Goal: Task Accomplishment & Management: Complete application form

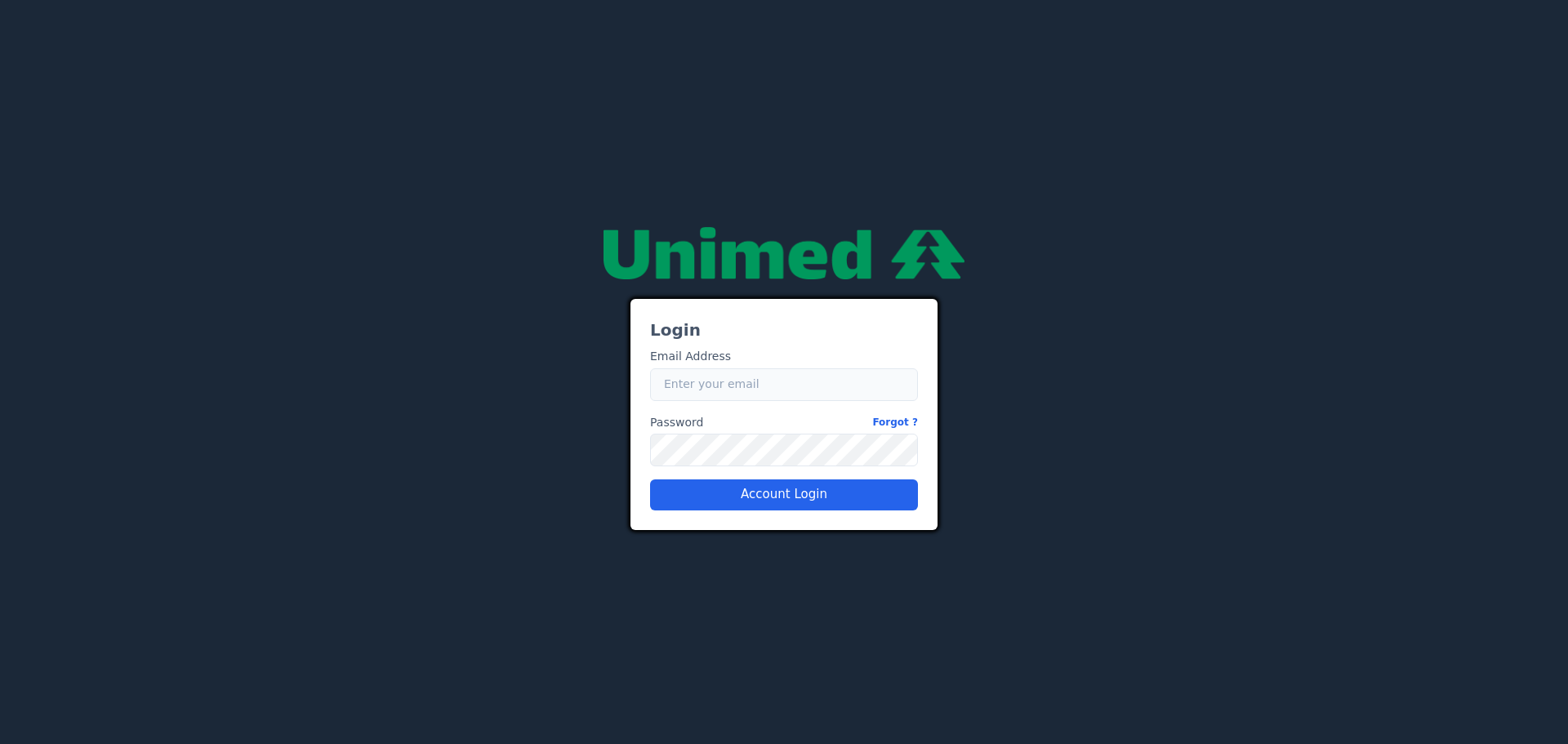
click at [680, 368] on input "Email" at bounding box center [783, 384] width 268 height 32
click at [734, 391] on input "Email" at bounding box center [783, 384] width 268 height 32
type input "[PERSON_NAME][EMAIL_ADDRESS][PERSON_NAME][DOMAIN_NAME]"
click at [534, 450] on div "Login Email Address Email [PERSON_NAME][EMAIL_ADDRESS][PERSON_NAME][DOMAIN_NAME…" at bounding box center [784, 371] width 980 height 315
click at [918, 247] on img at bounding box center [783, 253] width 361 height 52
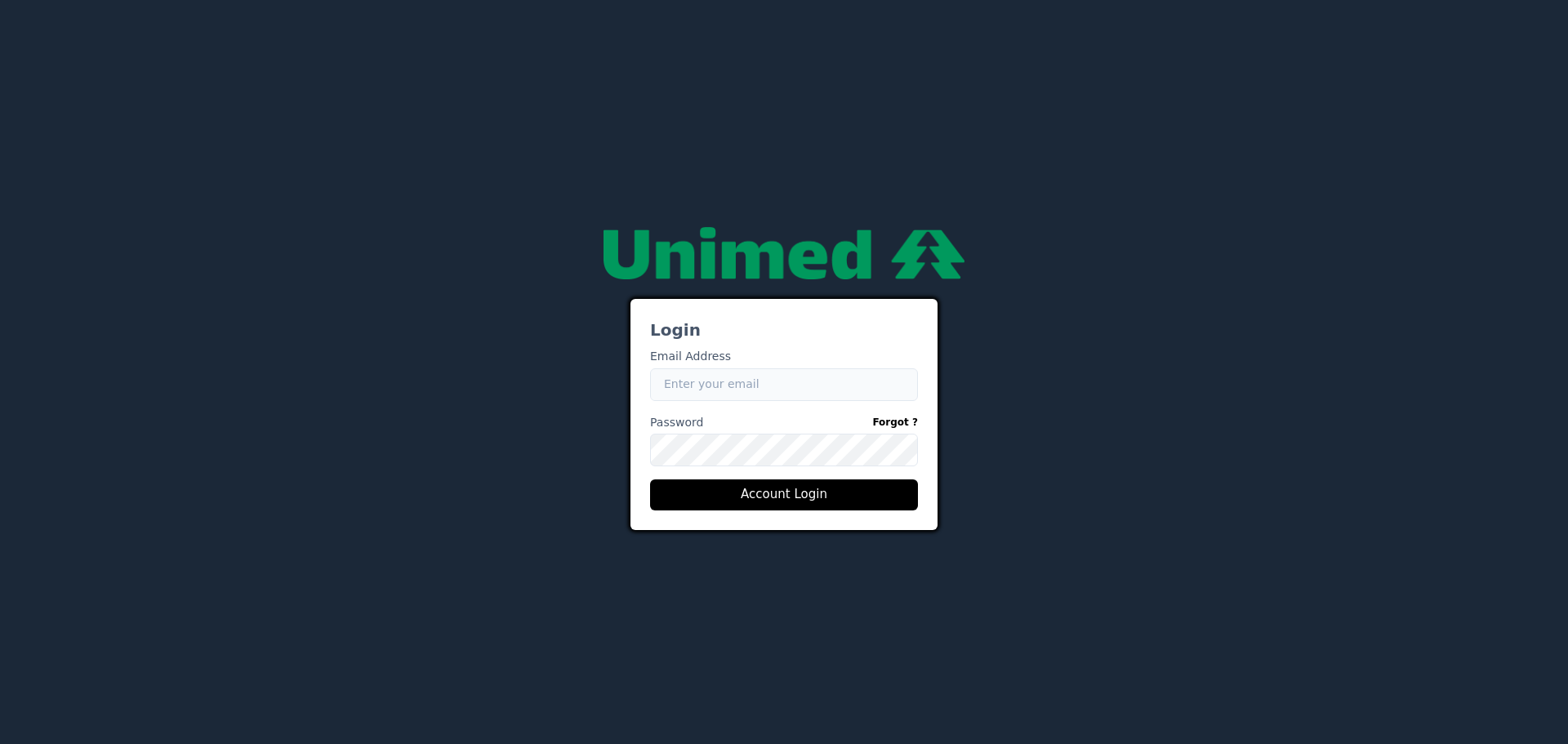
click at [707, 368] on input "Email" at bounding box center [783, 384] width 268 height 32
type input "[PERSON_NAME][EMAIL_ADDRESS][PERSON_NAME][DOMAIN_NAME]"
click at [907, 430] on link "Forgot ?" at bounding box center [894, 423] width 46 height 17
click at [902, 421] on link "Forgot ?" at bounding box center [894, 423] width 46 height 17
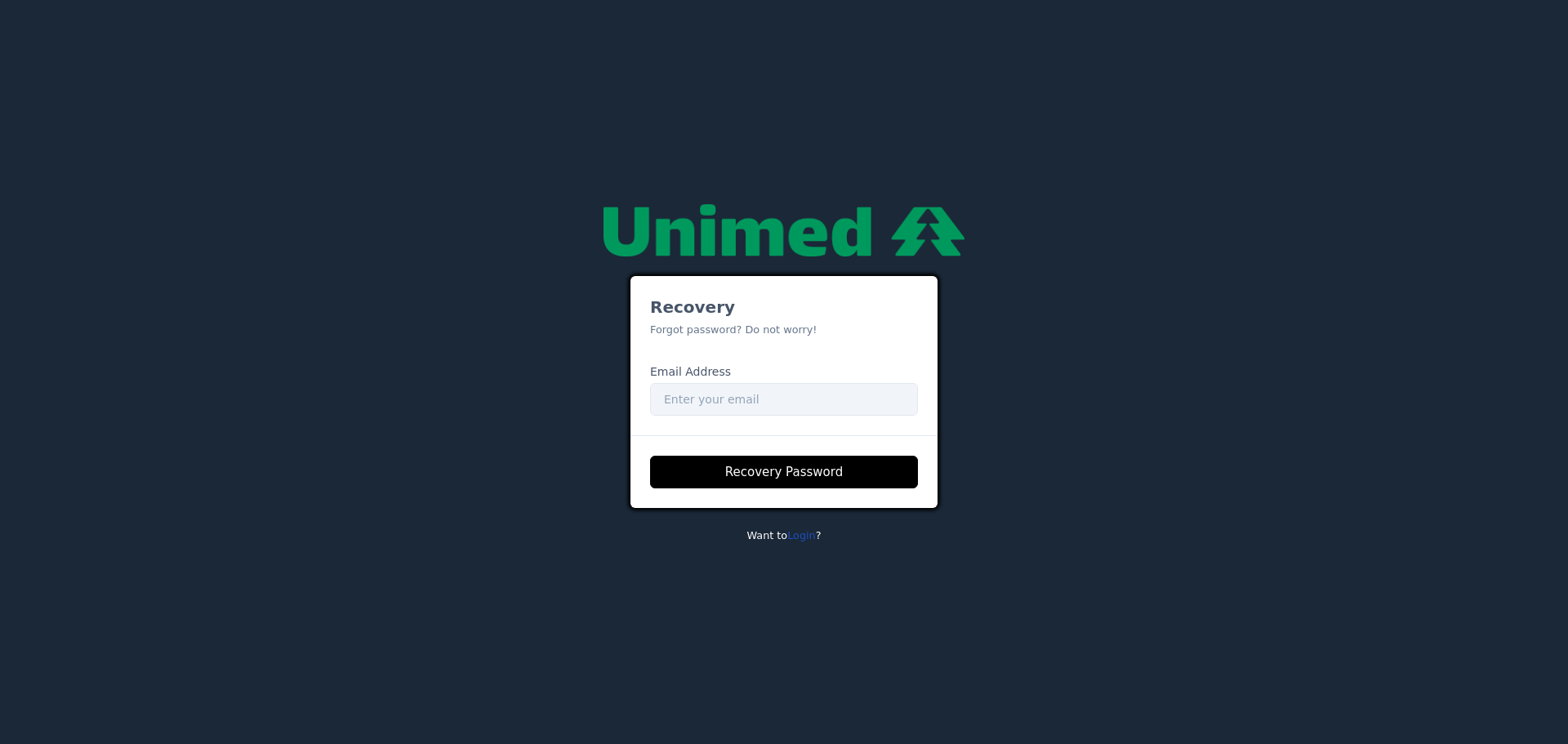
click at [803, 536] on link "Login" at bounding box center [801, 534] width 28 height 12
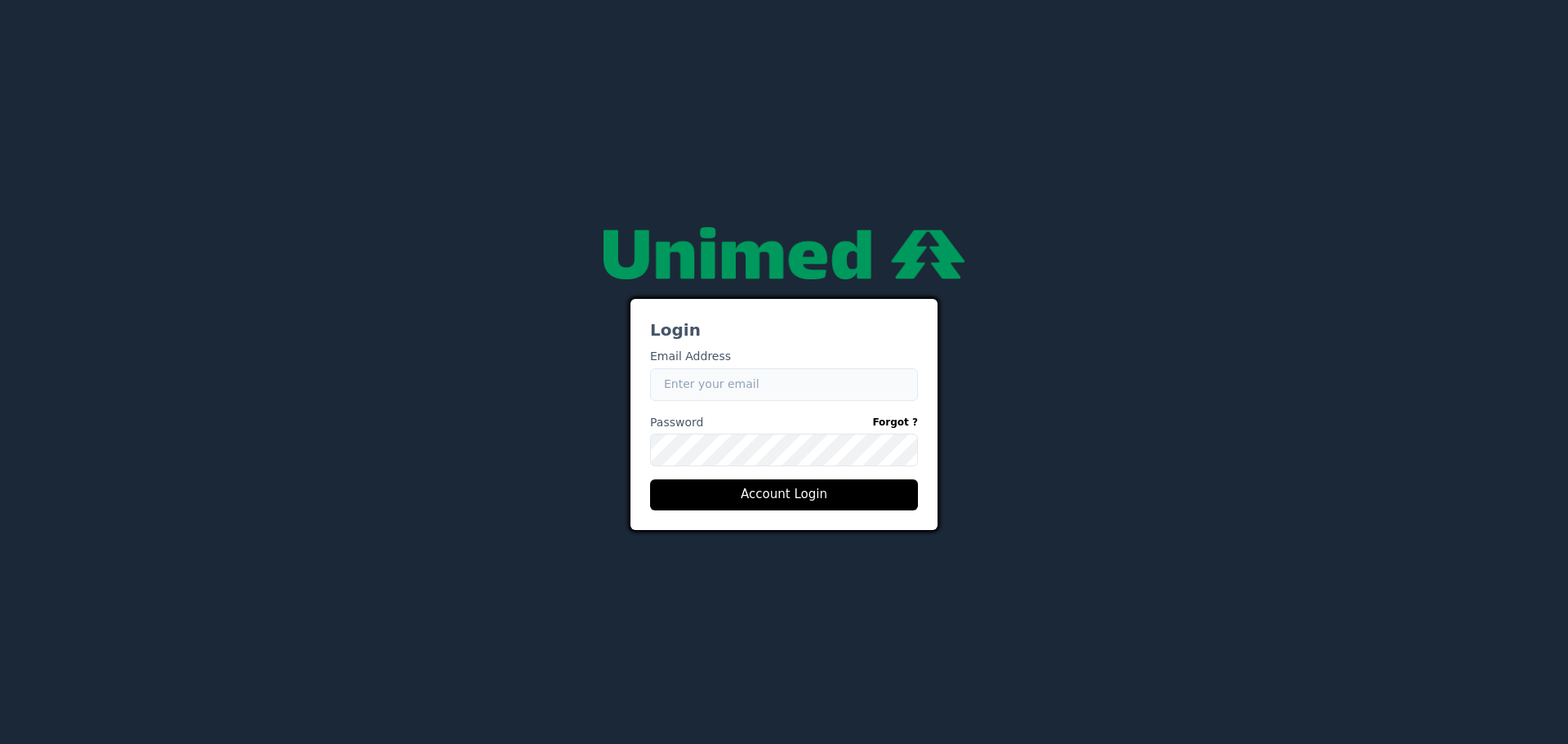
click at [717, 388] on input "Email" at bounding box center [783, 384] width 268 height 32
click at [723, 378] on input "[PERSON_NAME]" at bounding box center [783, 384] width 268 height 32
type input "[PERSON_NAME][EMAIL_ADDRESS][PERSON_NAME][DOMAIN_NAME]"
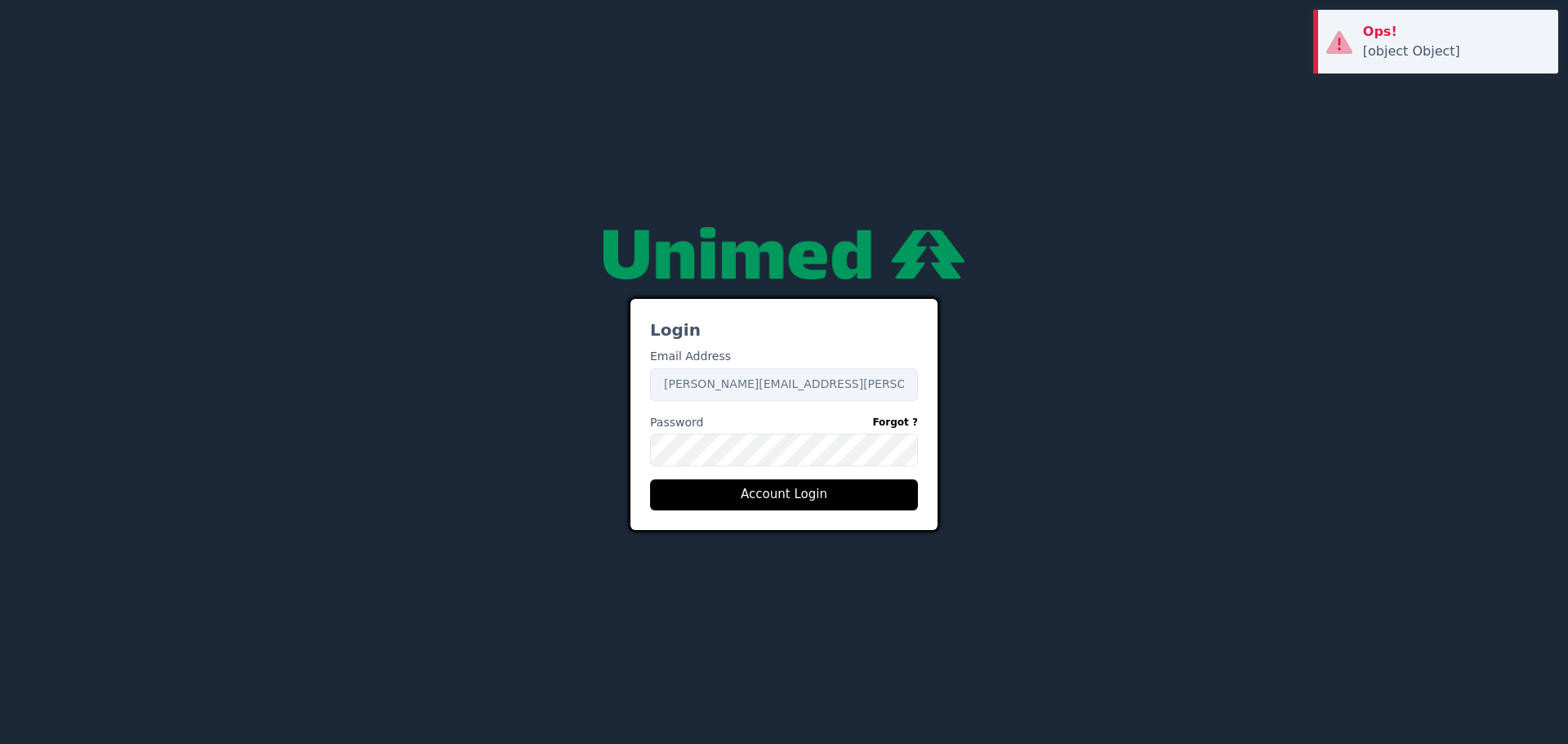
click at [1089, 451] on div "Login Email Address Email [PERSON_NAME][EMAIL_ADDRESS][PERSON_NAME][DOMAIN_NAME…" at bounding box center [784, 371] width 980 height 315
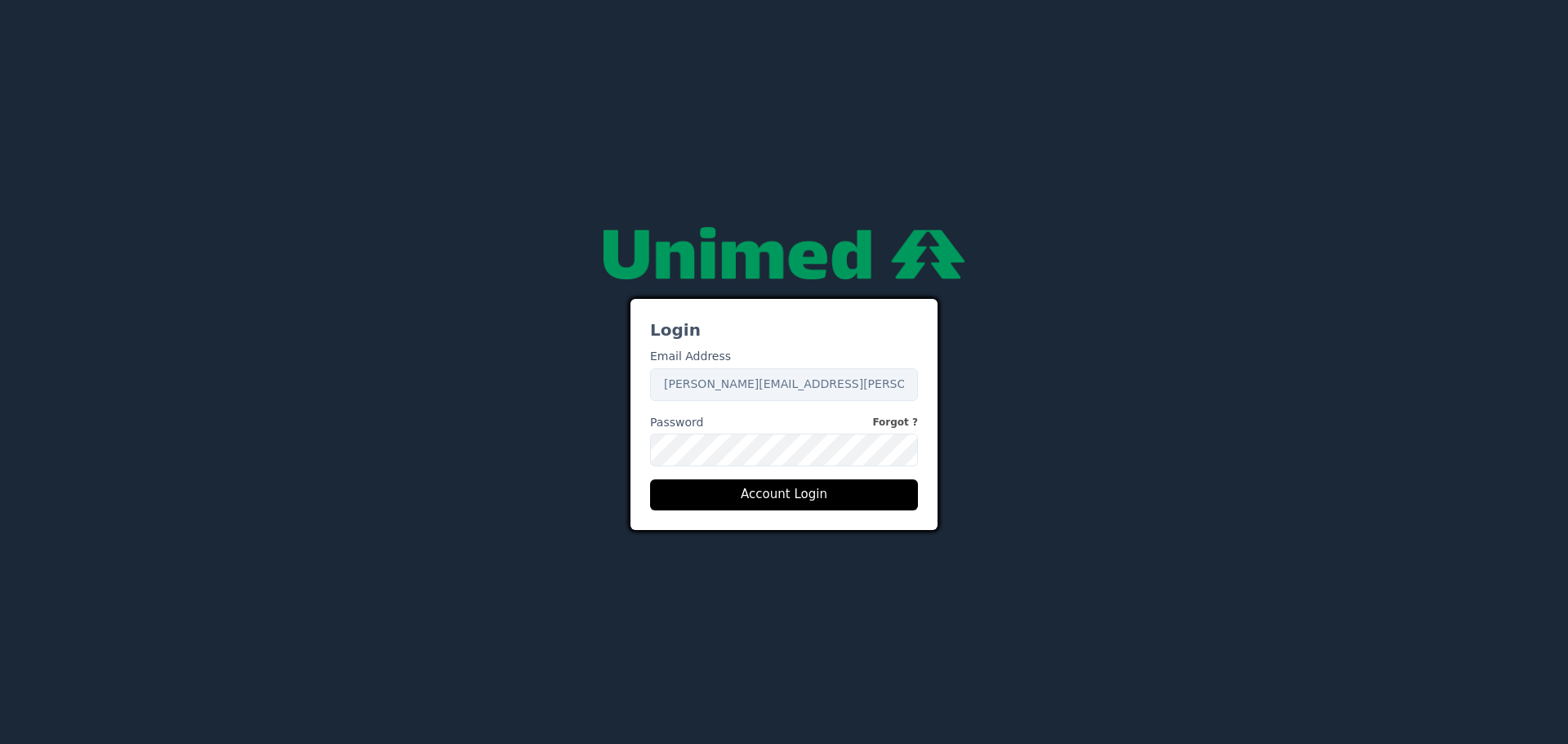
click at [896, 416] on link "Forgot ?" at bounding box center [894, 423] width 46 height 17
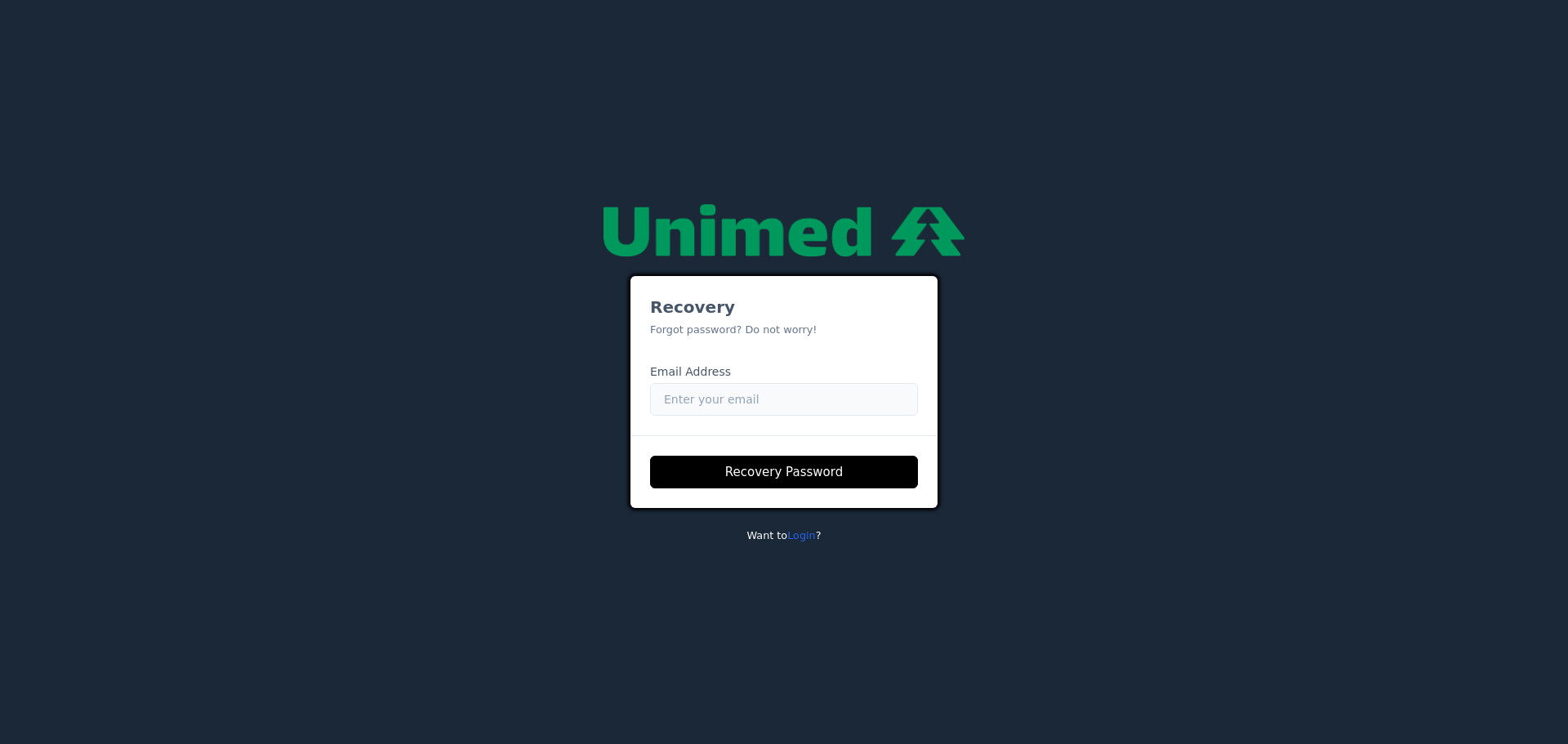
click at [763, 396] on input "Email" at bounding box center [783, 399] width 268 height 32
type input "[PERSON_NAME][EMAIL_ADDRESS][PERSON_NAME][DOMAIN_NAME]"
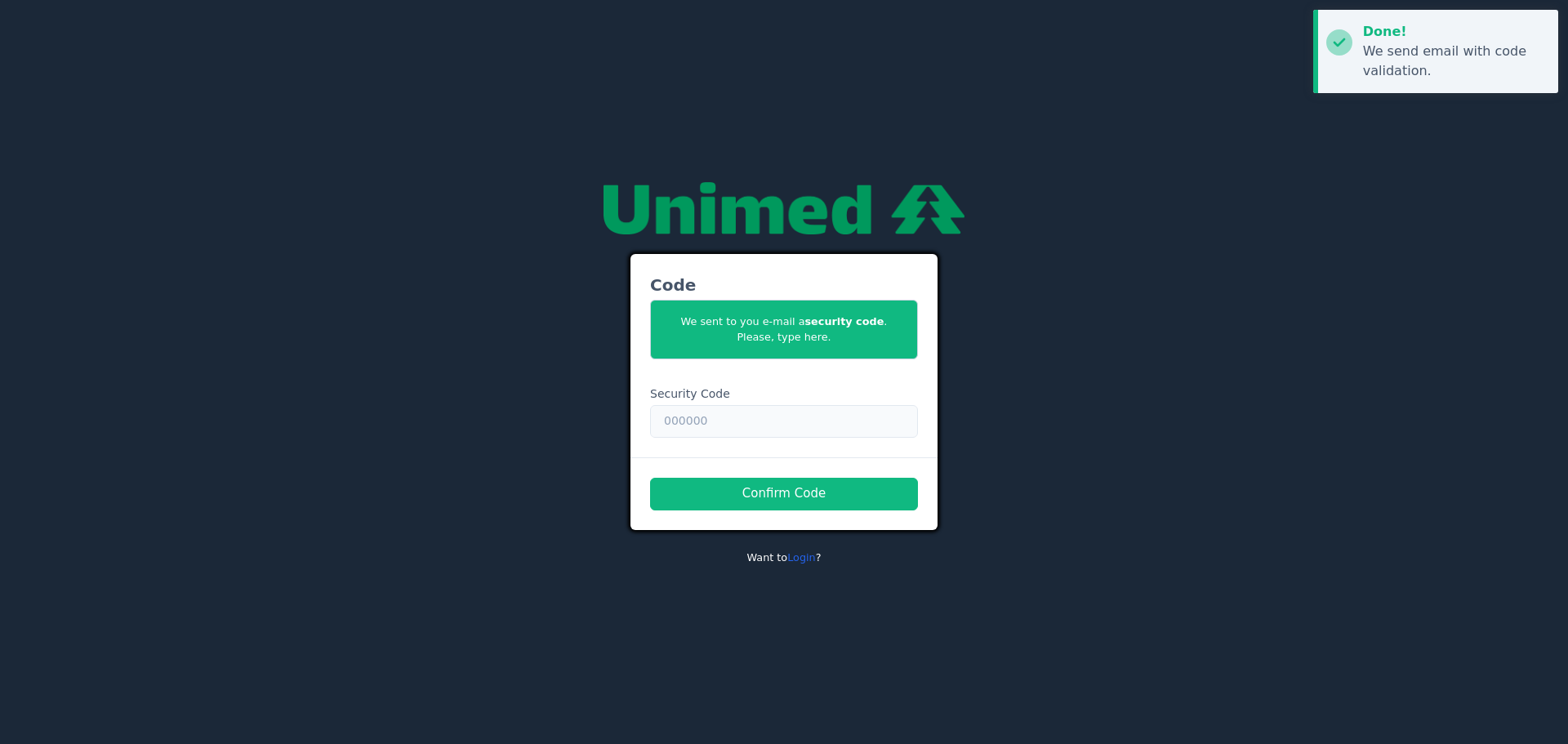
click at [777, 416] on input "text" at bounding box center [783, 421] width 268 height 32
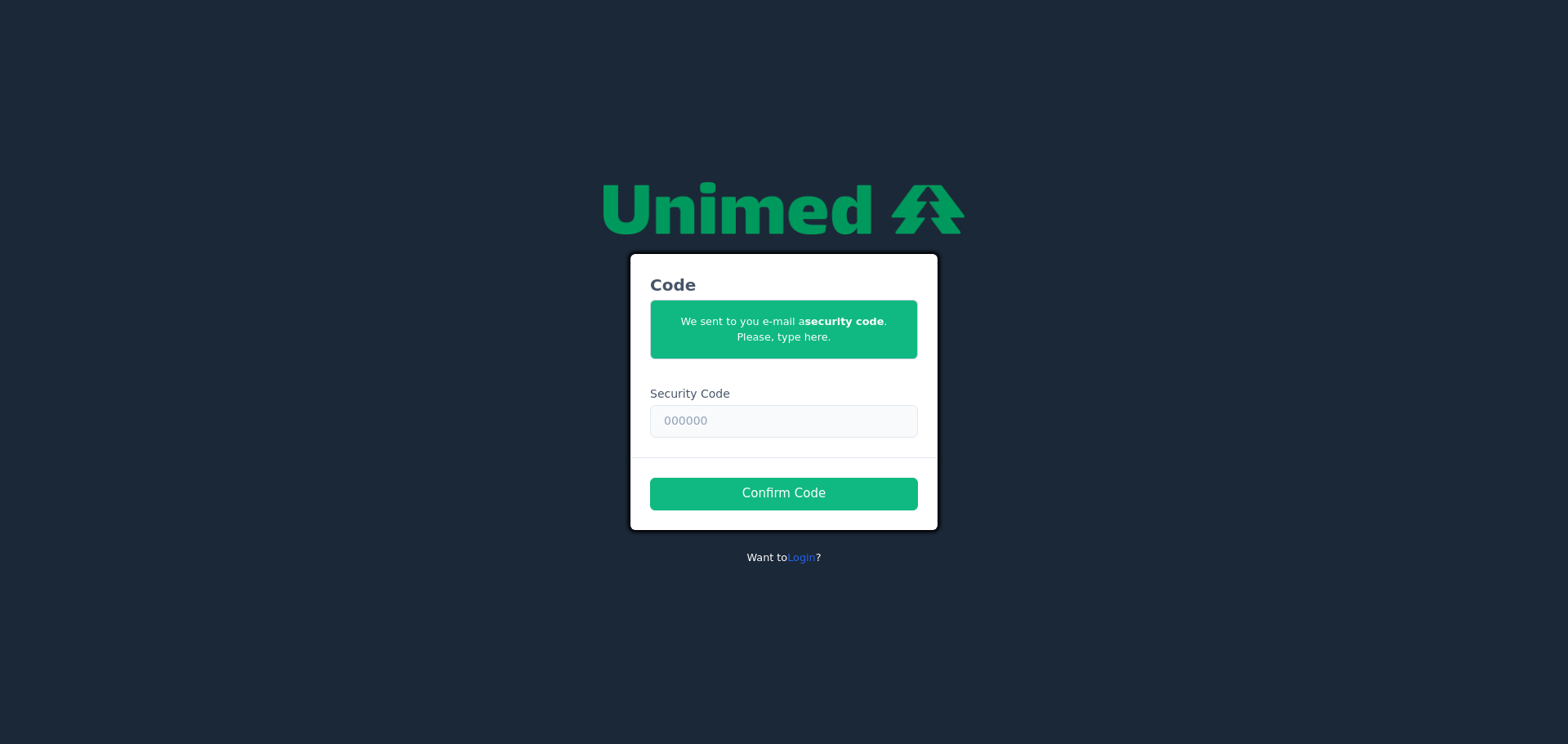
click at [742, 431] on input "text" at bounding box center [783, 421] width 268 height 32
paste input "188400"
click at [740, 413] on input "188400" at bounding box center [783, 421] width 268 height 32
type input "188400"
click at [790, 506] on button "Confirm Code" at bounding box center [783, 493] width 268 height 32
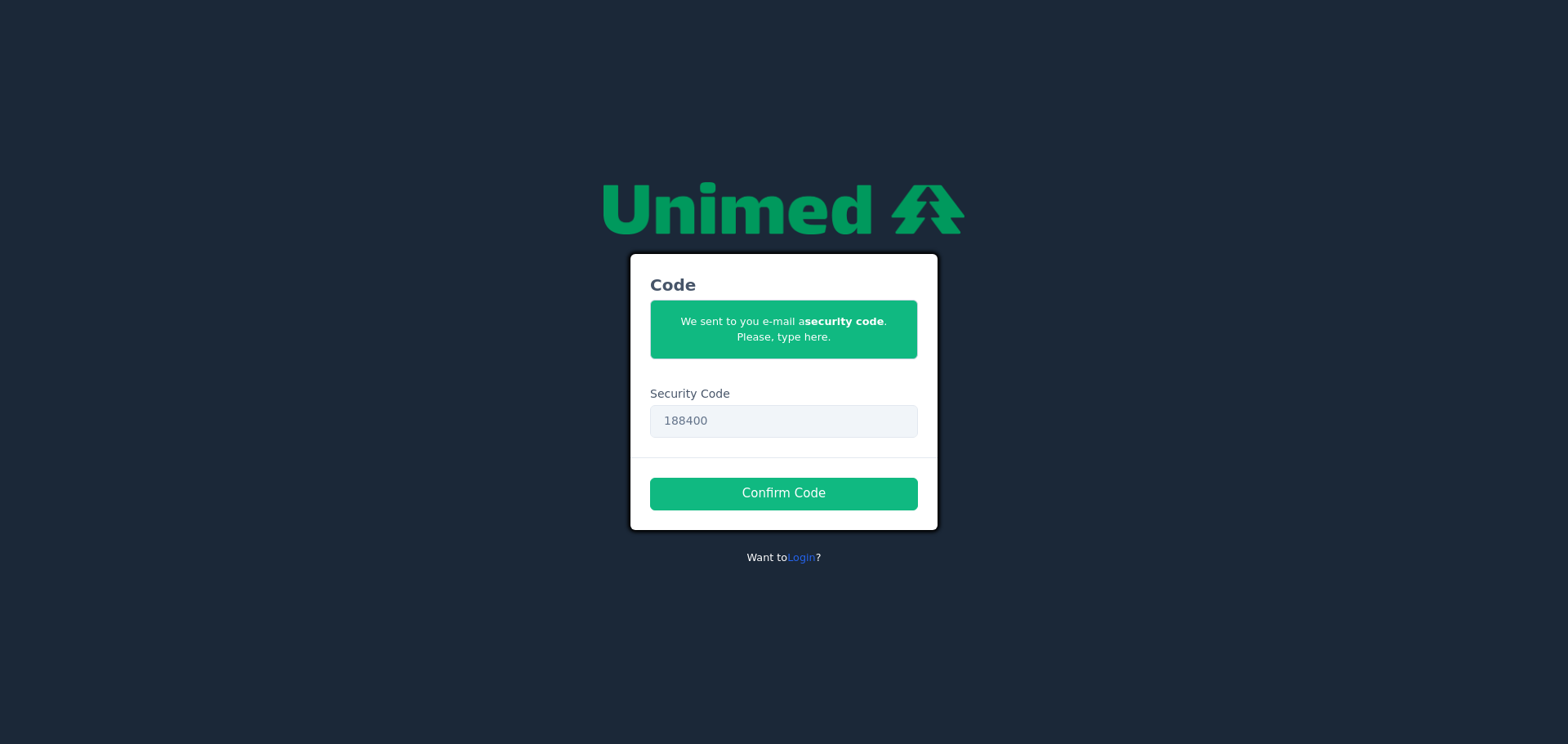
click at [815, 344] on span "We sent to you e-mail a security code . Please, type here." at bounding box center [783, 329] width 268 height 59
click at [1026, 371] on div "Code We sent to you e-mail a security code . Please, type here. Security Code 1…" at bounding box center [784, 372] width 980 height 406
click at [724, 428] on input "188400" at bounding box center [783, 421] width 268 height 32
click at [811, 494] on button "Confirm Code" at bounding box center [783, 493] width 268 height 32
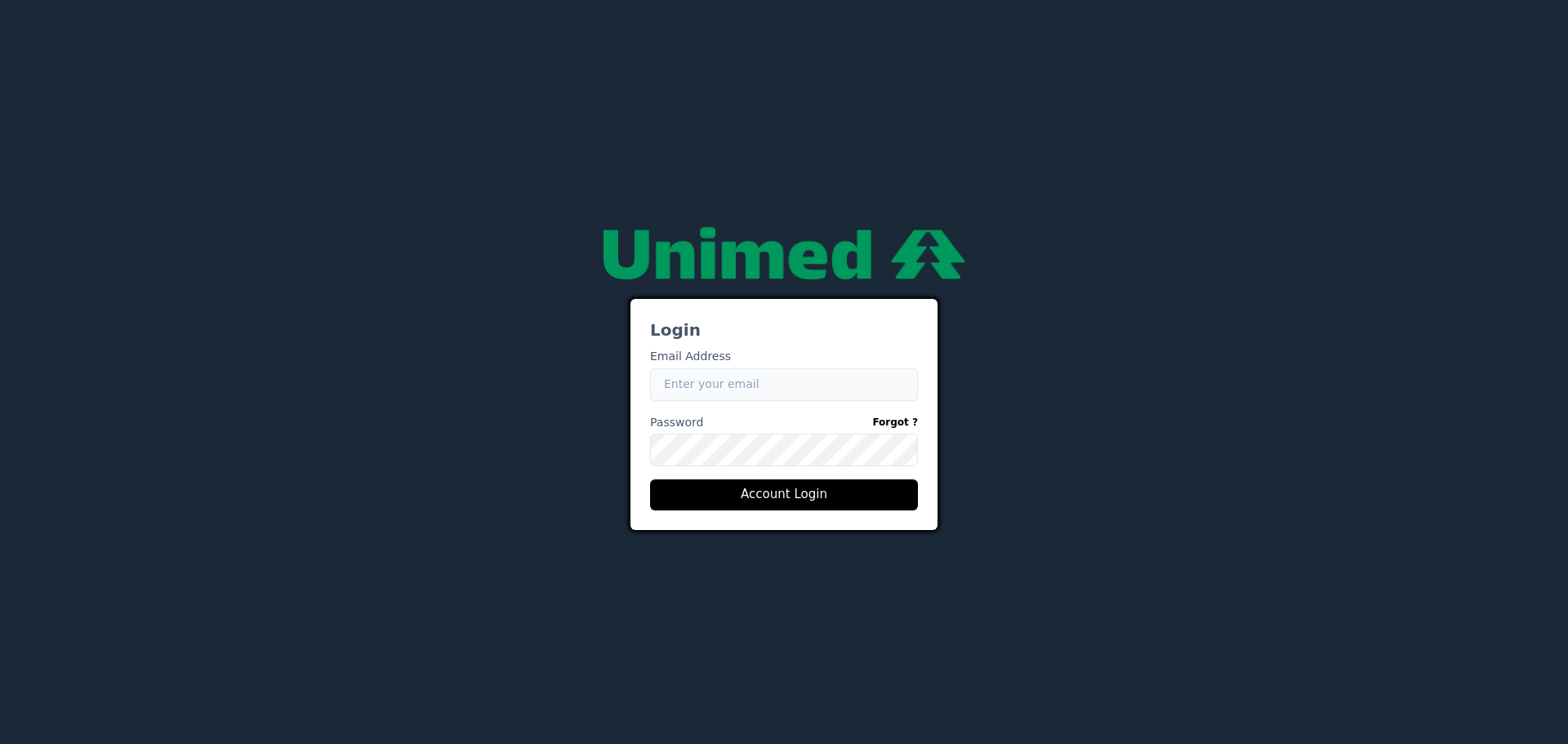
click at [741, 374] on input "Email" at bounding box center [783, 384] width 268 height 32
paste input "[PERSON_NAME][EMAIL_ADDRESS][PERSON_NAME][DOMAIN_NAME]"
type input "[PERSON_NAME][EMAIL_ADDRESS][PERSON_NAME][DOMAIN_NAME]"
